Goal: Find specific page/section: Find specific page/section

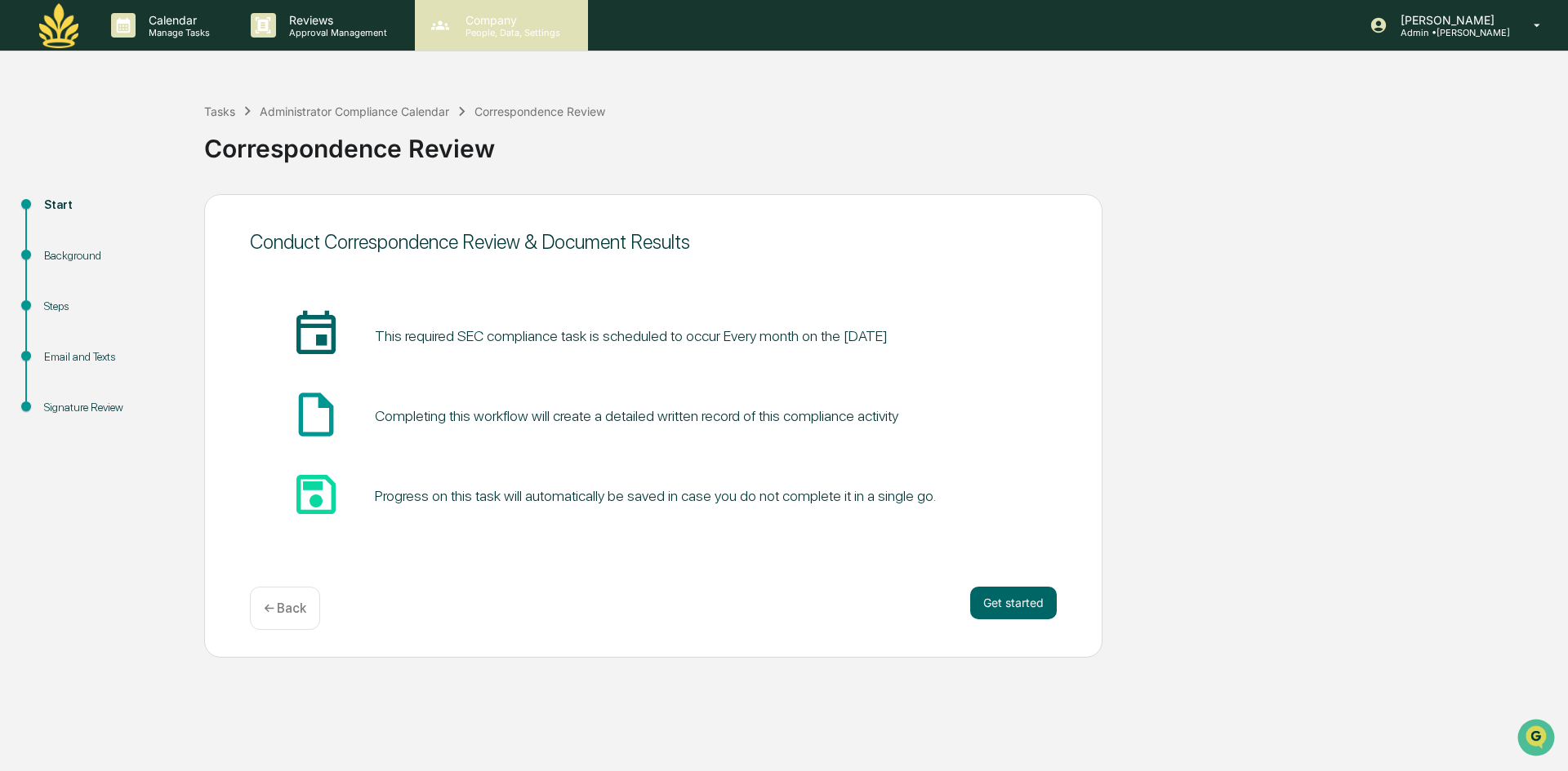
click at [443, 28] on icon at bounding box center [439, 24] width 24 height 24
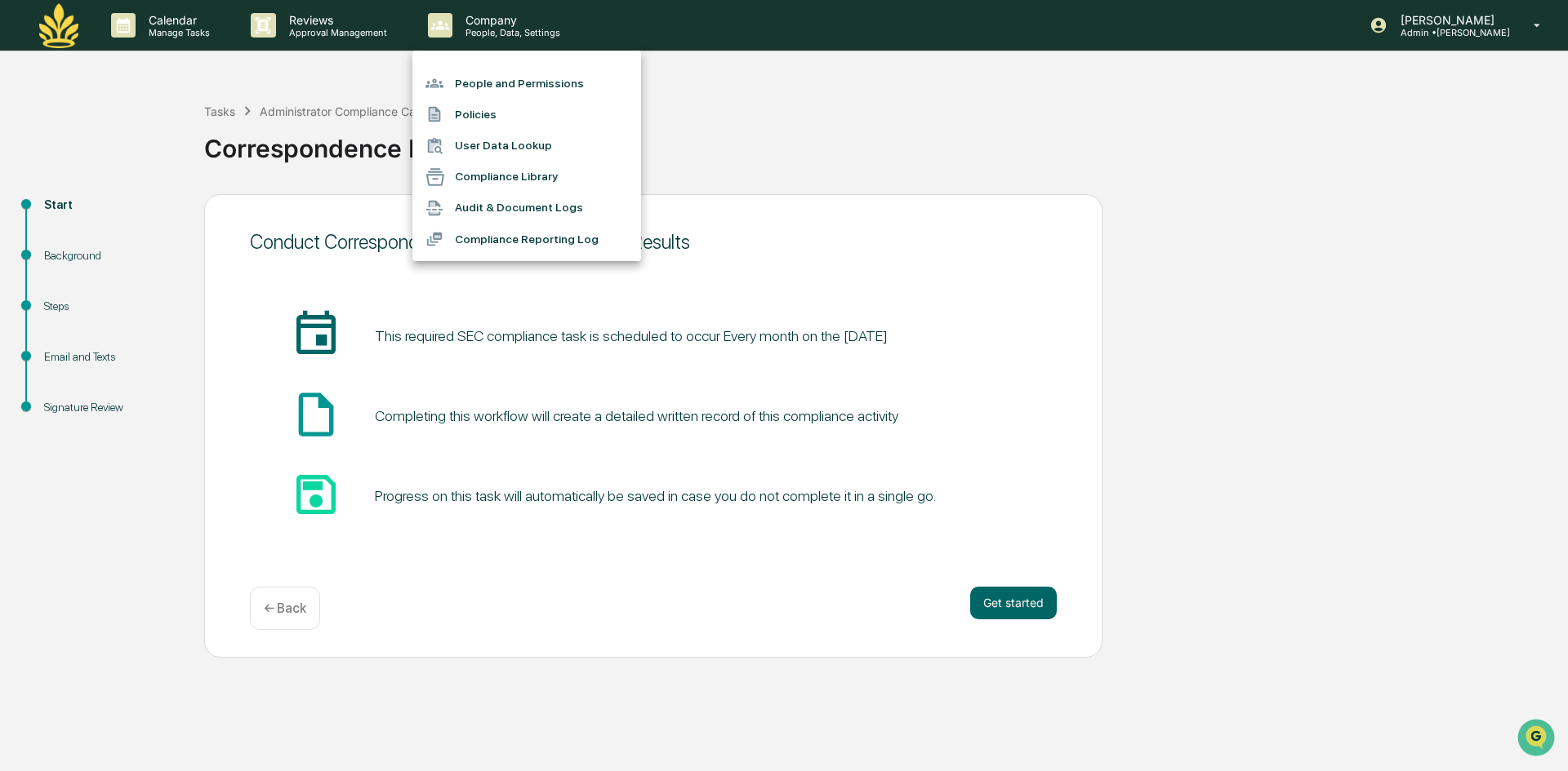
click at [59, 21] on div at bounding box center [784, 386] width 1568 height 771
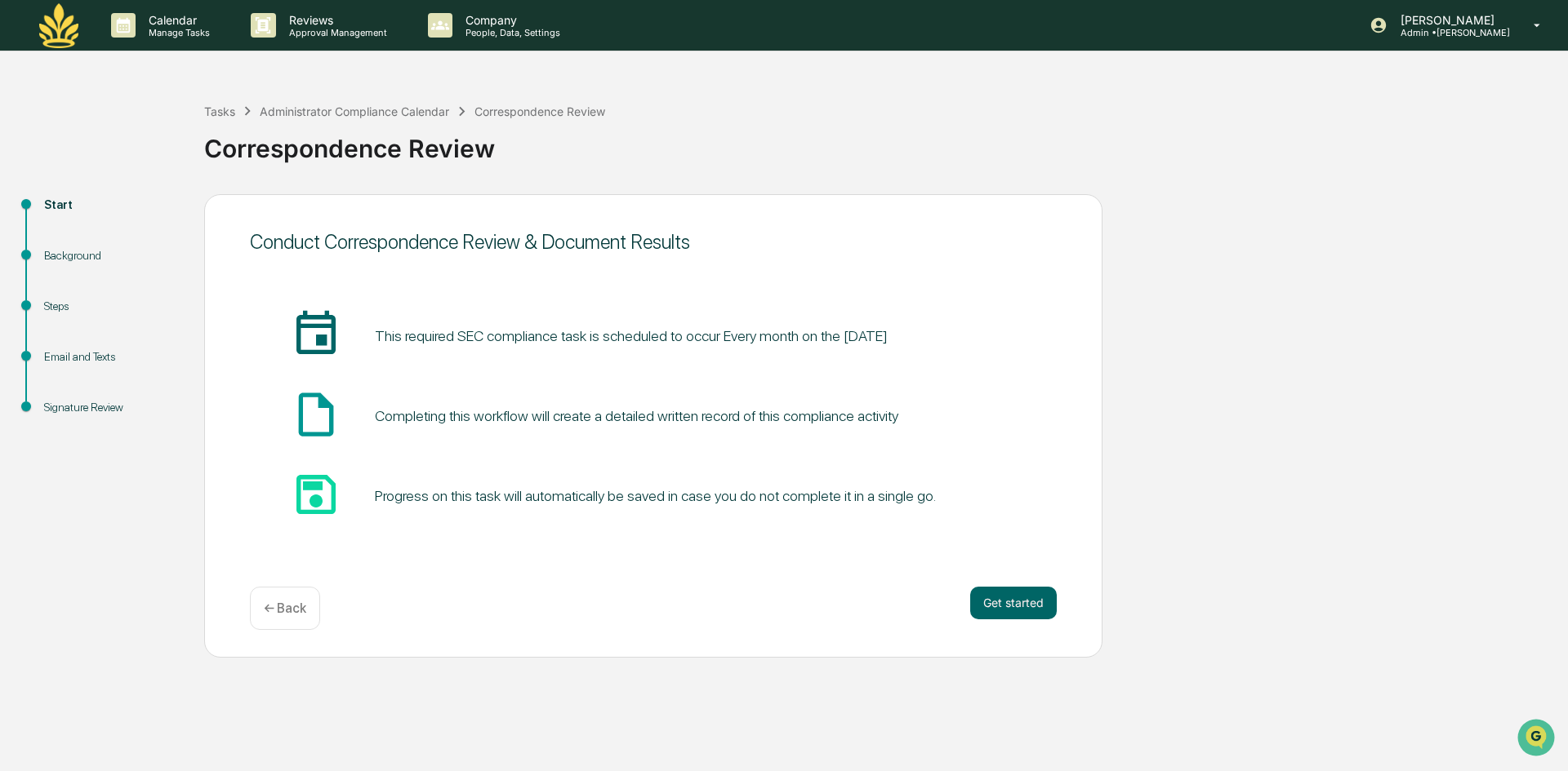
click at [56, 41] on img at bounding box center [58, 25] width 39 height 45
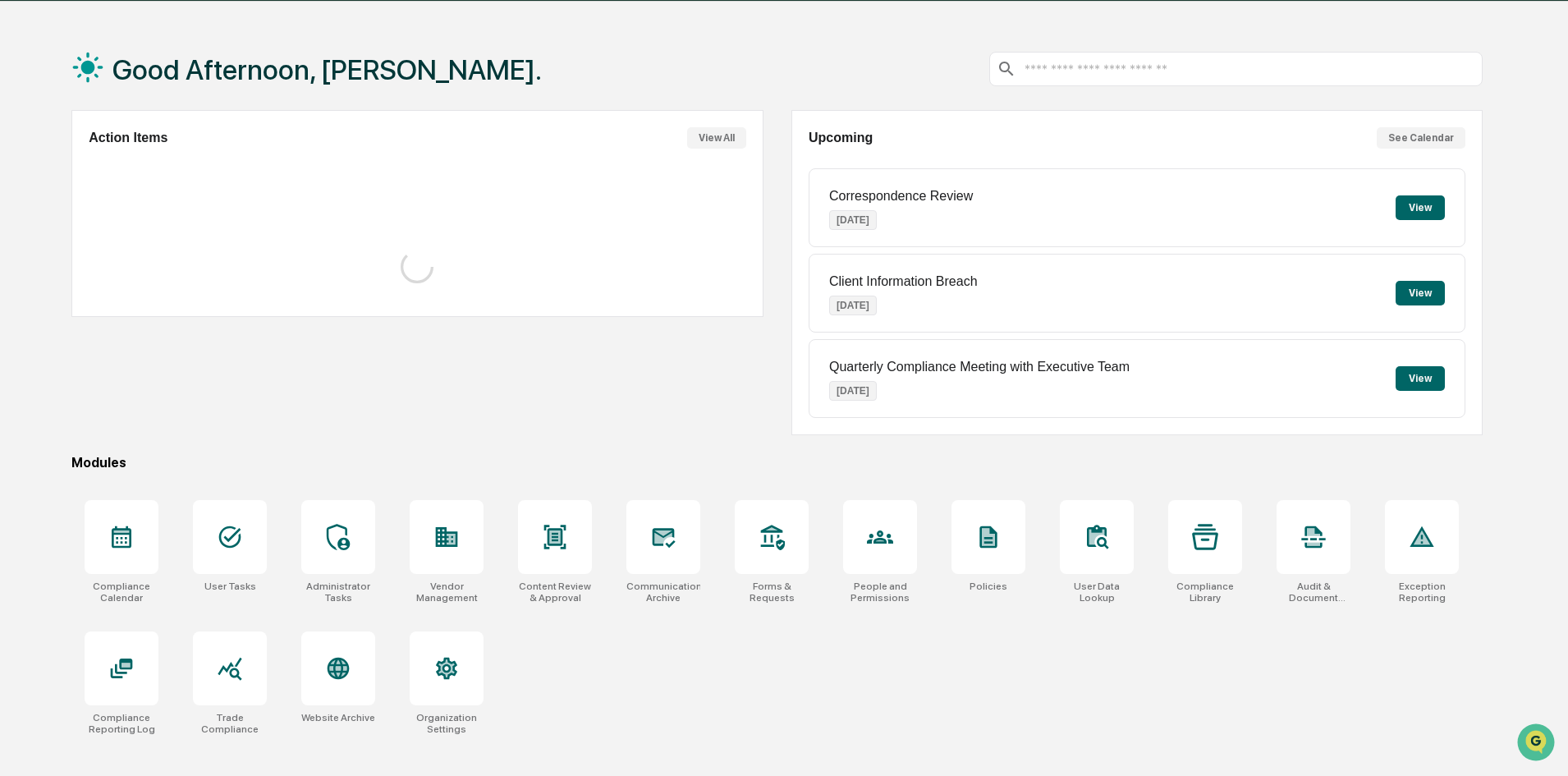
scroll to position [78, 0]
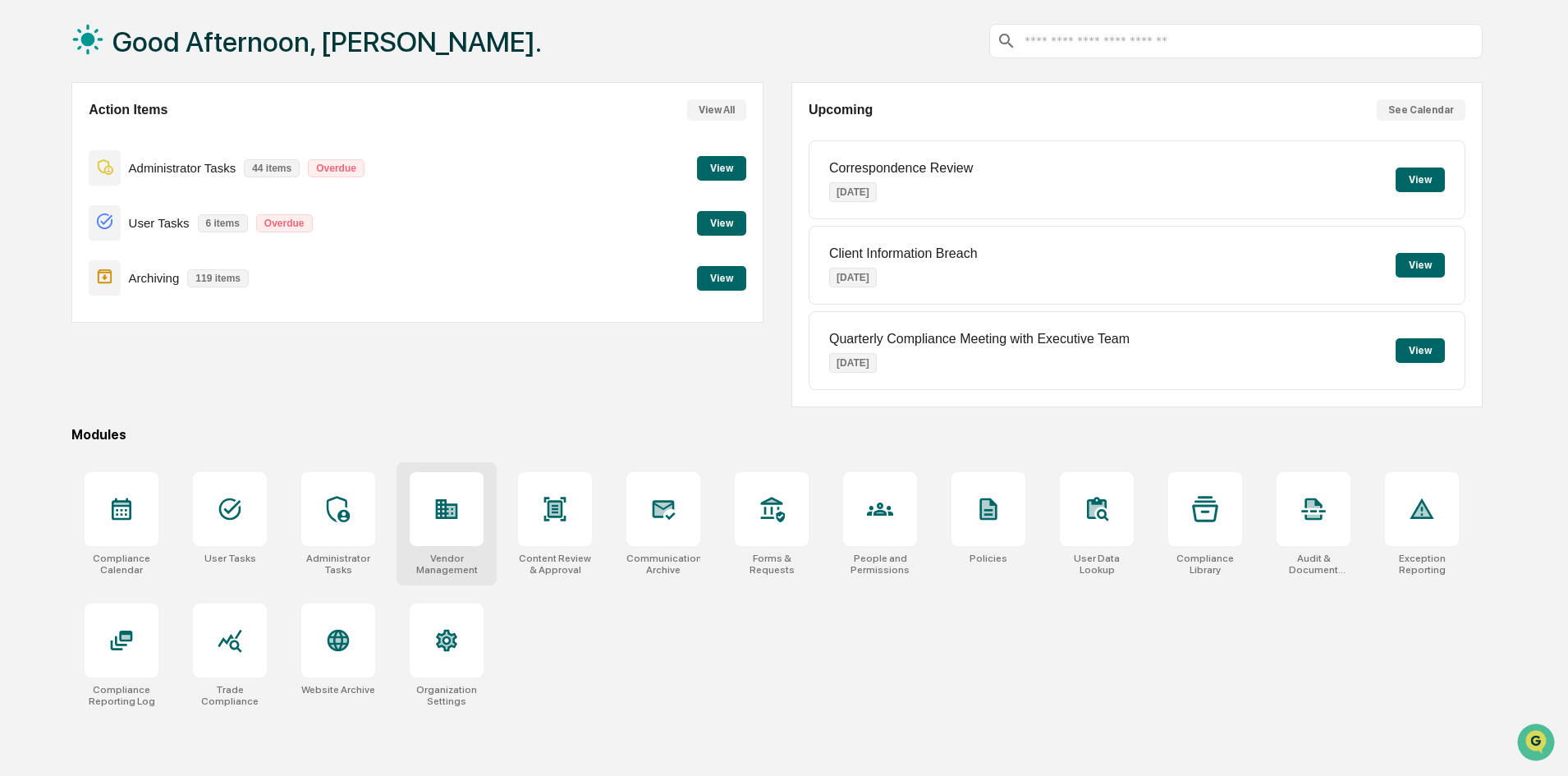
click at [450, 518] on icon at bounding box center [447, 509] width 23 height 20
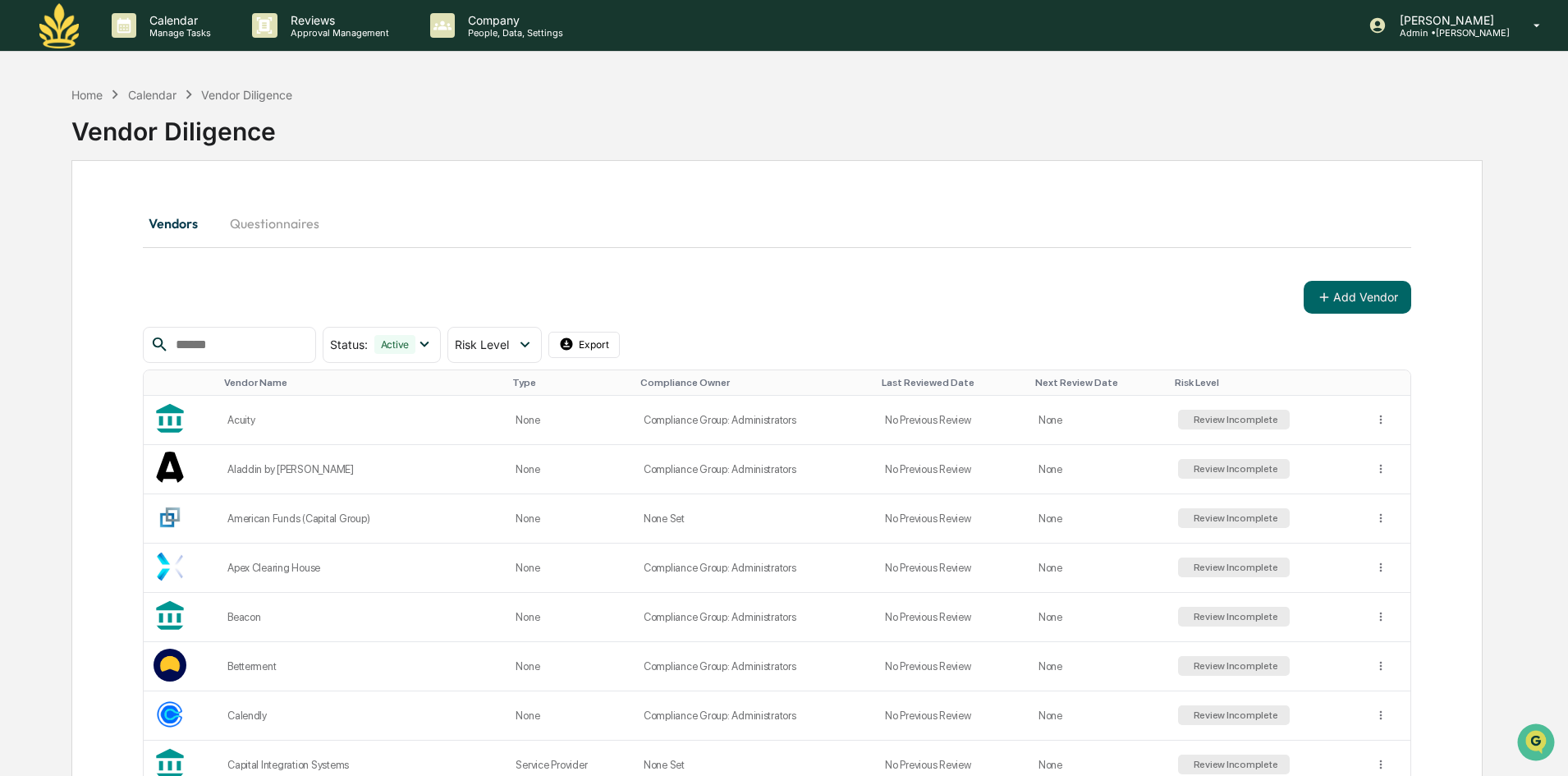
click at [257, 348] on input "text" at bounding box center [239, 345] width 140 height 22
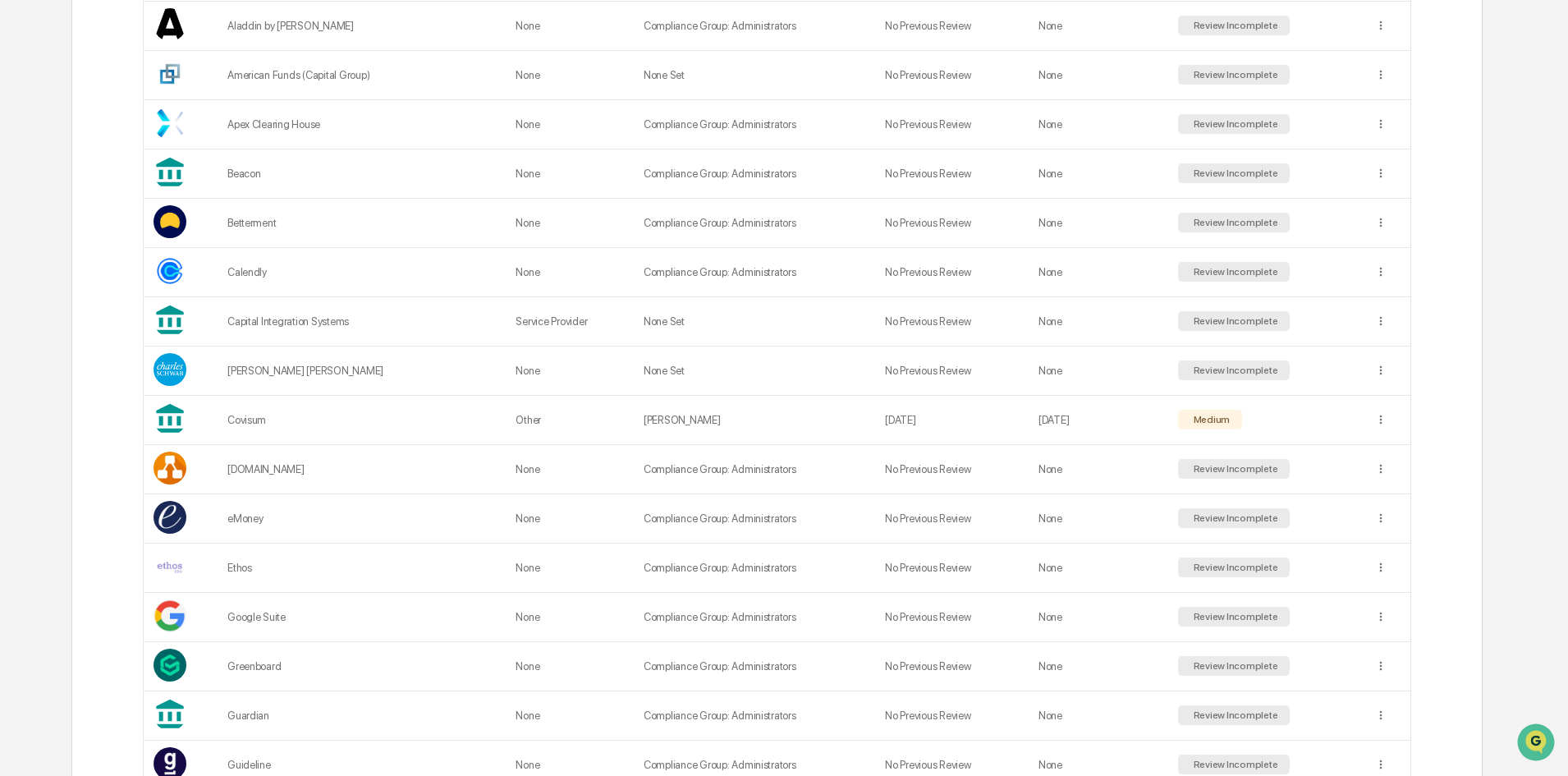
scroll to position [129, 0]
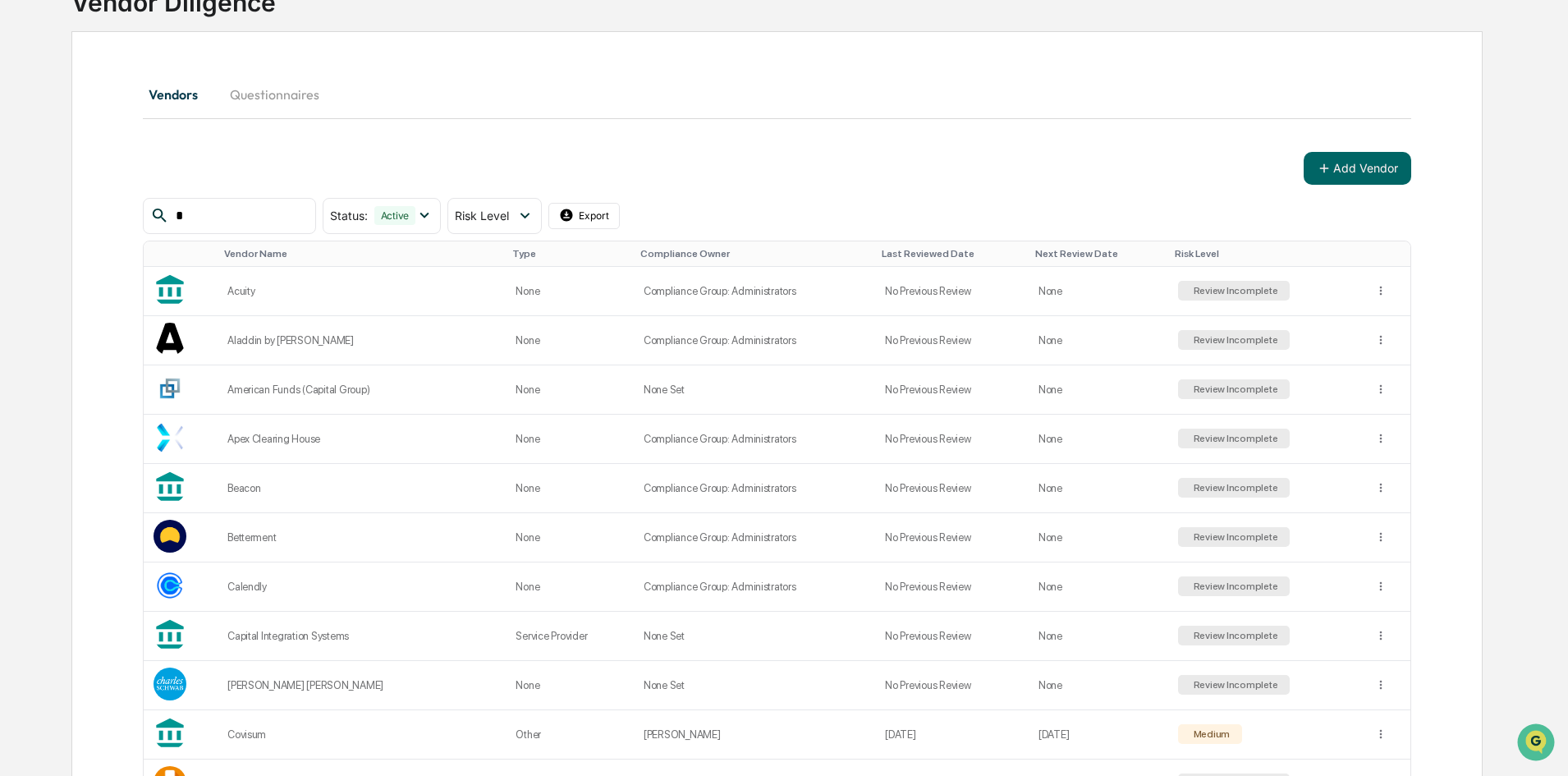
click at [208, 216] on input "*" at bounding box center [239, 217] width 140 height 22
type input "*"
